Goal: Information Seeking & Learning: Find specific fact

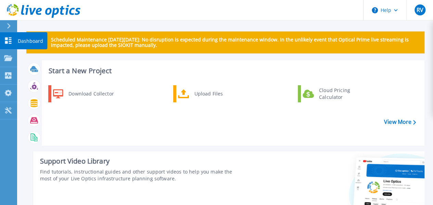
click at [8, 40] on icon at bounding box center [8, 40] width 8 height 6
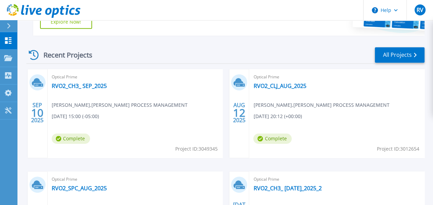
scroll to position [205, 0]
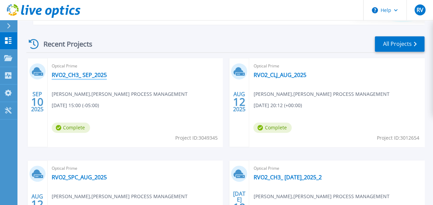
click at [78, 76] on link "RVO2_CH3_ SEP_2025" at bounding box center [79, 74] width 55 height 7
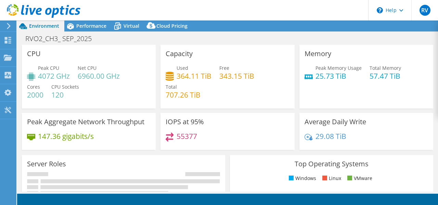
select select "USD"
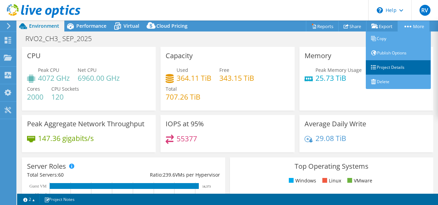
click at [391, 66] on link "Project Details" at bounding box center [398, 67] width 65 height 14
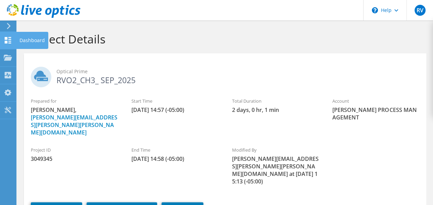
click at [11, 38] on icon at bounding box center [8, 40] width 8 height 6
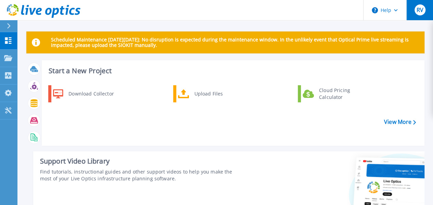
click at [426, 9] on button "RV" at bounding box center [419, 10] width 27 height 20
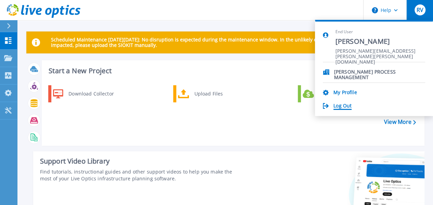
click at [342, 105] on link "Log Out" at bounding box center [342, 106] width 18 height 6
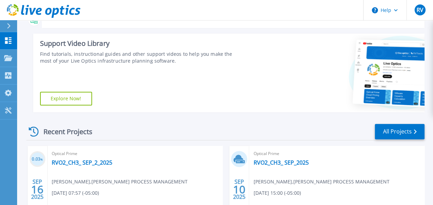
scroll to position [137, 0]
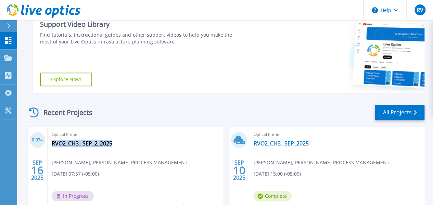
drag, startPoint x: 129, startPoint y: 146, endPoint x: 118, endPoint y: 147, distance: 11.3
click at [118, 147] on div "Optical Prime RVO2_CH3_ SEP_2_2025 Ricardo Vides , EMERSON PROCESS MANAGEMENT 0…" at bounding box center [135, 171] width 175 height 89
copy div "RVO2_CH3_ SEP_2_2025"
click at [124, 176] on div "Optical Prime RVO2_CH3_ SEP_2_2025 Ricardo Vides , EMERSON PROCESS MANAGEMENT 0…" at bounding box center [135, 171] width 175 height 89
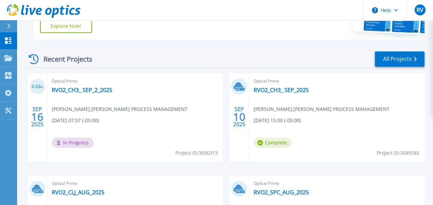
scroll to position [239, 0]
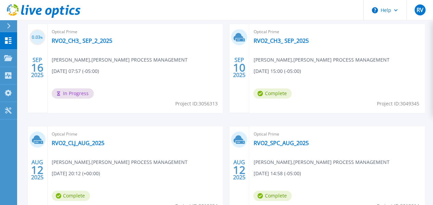
click at [175, 103] on span "Project ID: 3056313" at bounding box center [196, 104] width 42 height 8
copy span "3056313"
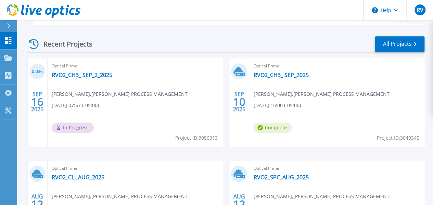
click at [376, 136] on span "Project ID: 3049345" at bounding box center [397, 138] width 42 height 8
copy span "3049345"
drag, startPoint x: 125, startPoint y: 74, endPoint x: 114, endPoint y: 76, distance: 11.9
click at [114, 76] on div "Optical Prime RVO2_CH3_ SEP_2_2025 Ricardo Vides , EMERSON PROCESS MANAGEMENT 0…" at bounding box center [135, 102] width 175 height 89
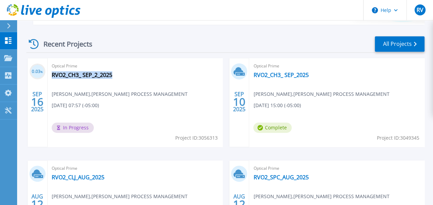
copy div "RVO2_CH3_ SEP_2_2025"
click at [175, 138] on span "Project ID: 3056313" at bounding box center [196, 138] width 42 height 8
copy span "3056313"
